Goal: Obtain resource: Download file/media

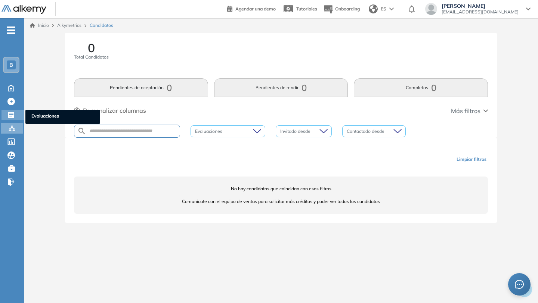
click at [13, 115] on icon at bounding box center [11, 115] width 6 height 6
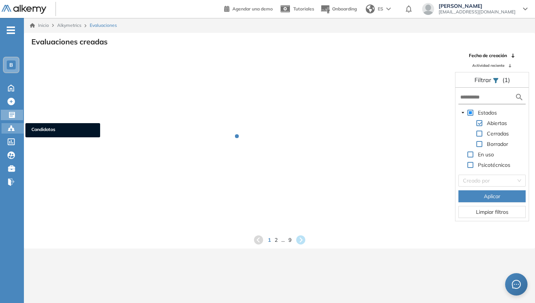
click at [13, 132] on icon at bounding box center [10, 128] width 7 height 7
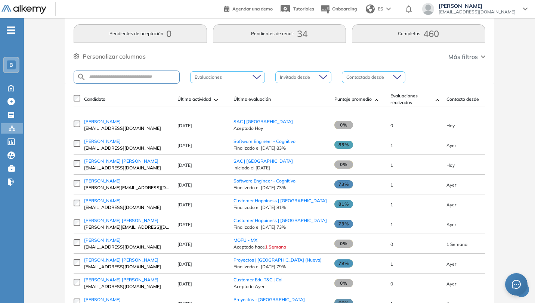
scroll to position [41, 0]
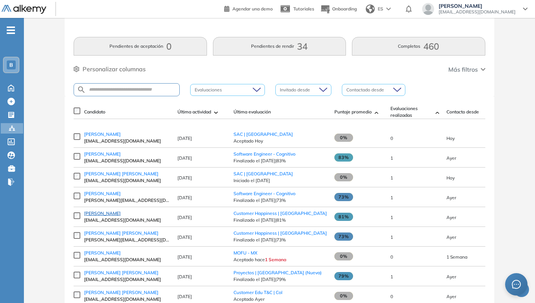
click at [106, 216] on span "[PERSON_NAME]" at bounding box center [102, 214] width 37 height 6
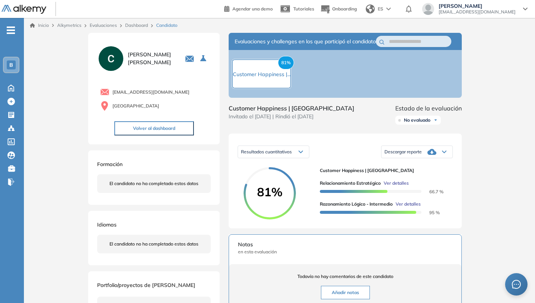
click at [445, 153] on icon at bounding box center [444, 152] width 4 height 2
click at [409, 184] on li "Descargar informe resumido" at bounding box center [413, 179] width 56 height 7
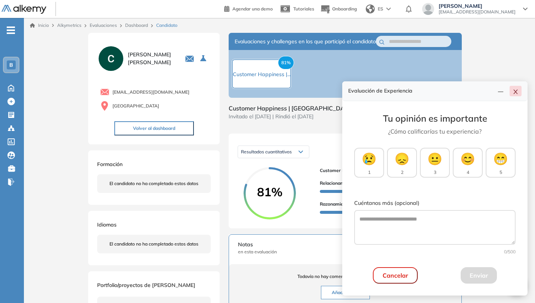
click at [517, 92] on icon "close" at bounding box center [515, 92] width 6 height 6
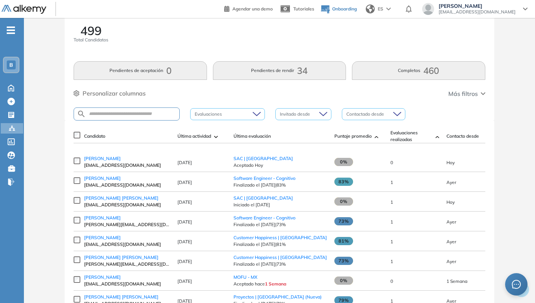
scroll to position [18, 0]
click at [130, 259] on span "[PERSON_NAME] [PERSON_NAME]" at bounding box center [121, 257] width 74 height 6
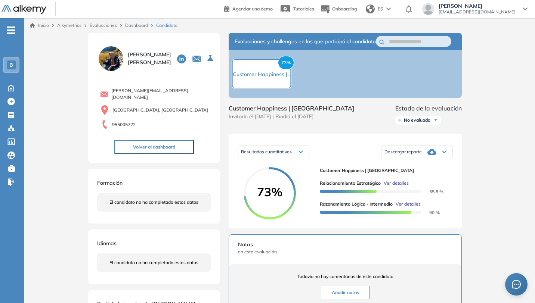
click at [445, 154] on icon at bounding box center [444, 152] width 4 height 3
click at [413, 184] on li "Descargar informe resumido" at bounding box center [413, 179] width 56 height 7
